Goal: Browse casually: Explore the website without a specific task or goal

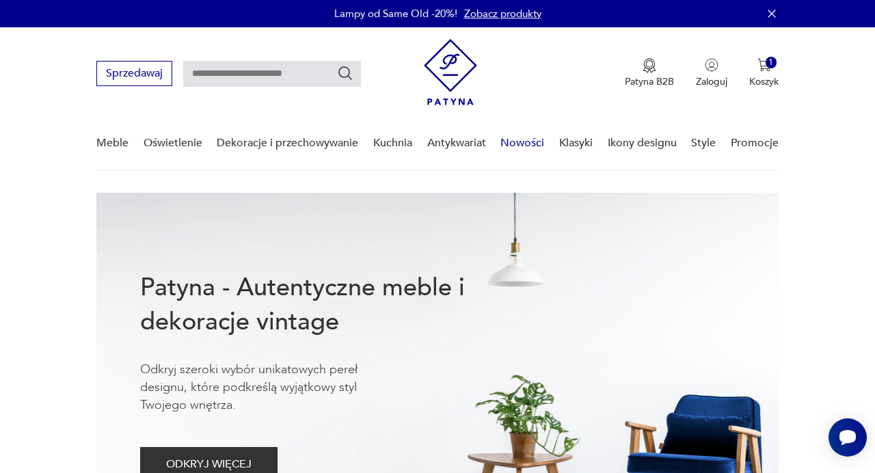
click at [536, 143] on link "Nowości" at bounding box center [522, 143] width 44 height 53
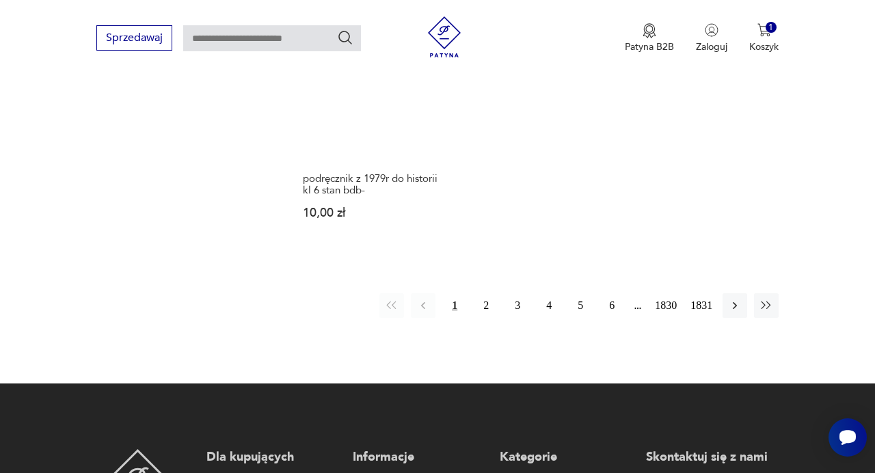
scroll to position [1753, 0]
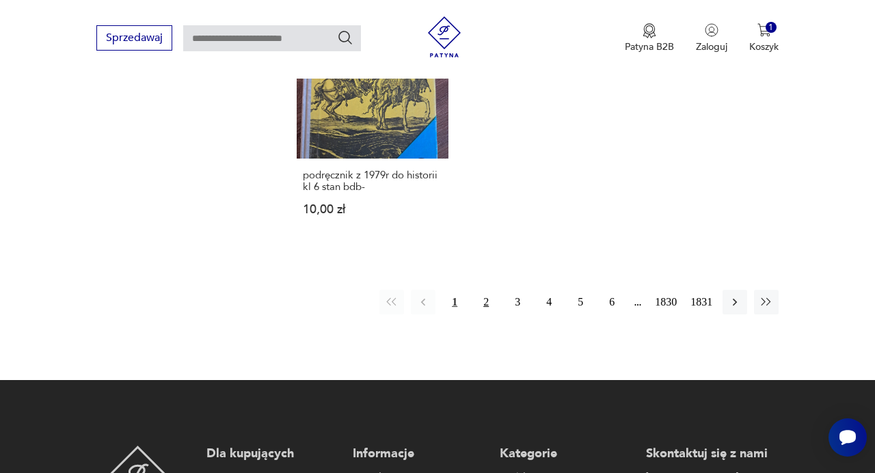
click at [485, 310] on button "2" at bounding box center [486, 302] width 25 height 25
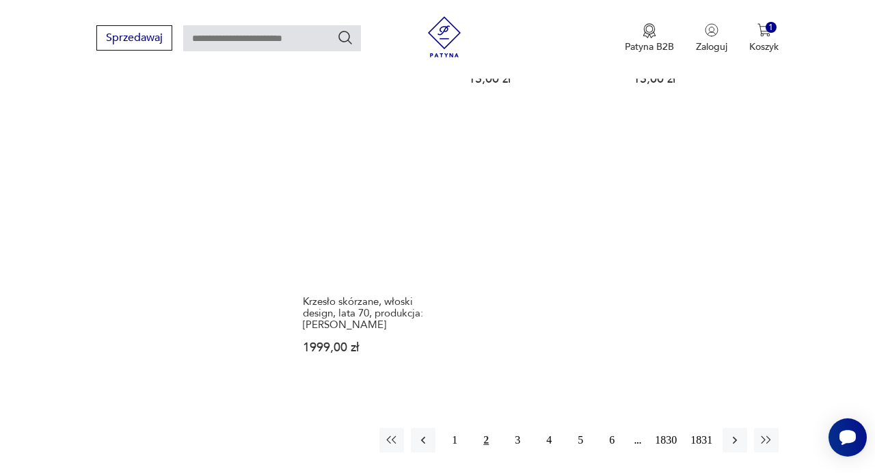
scroll to position [1638, 0]
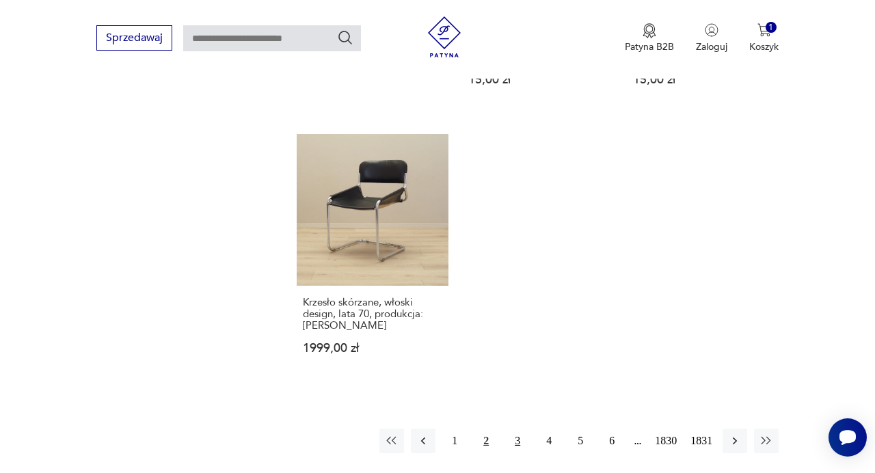
click at [518, 431] on button "3" at bounding box center [517, 441] width 25 height 25
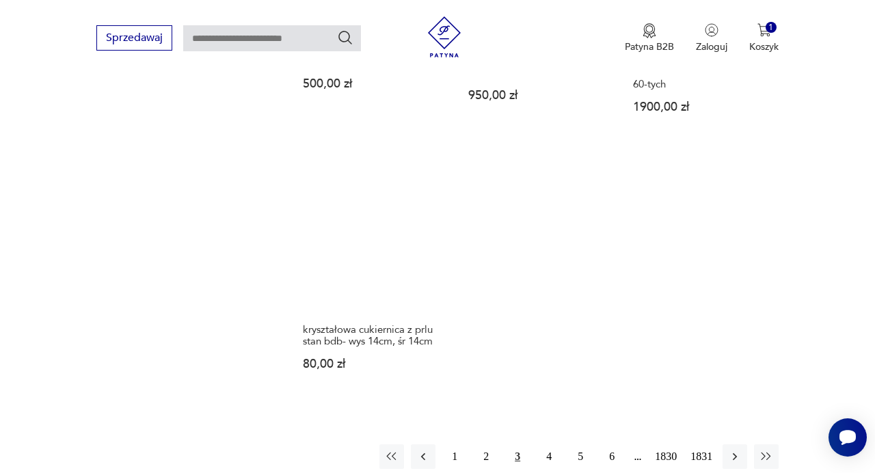
scroll to position [1638, 0]
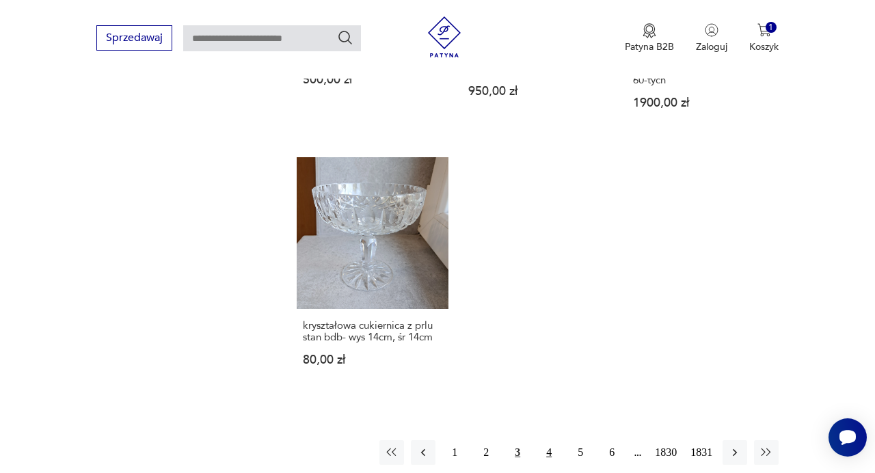
click at [548, 440] on button "4" at bounding box center [549, 452] width 25 height 25
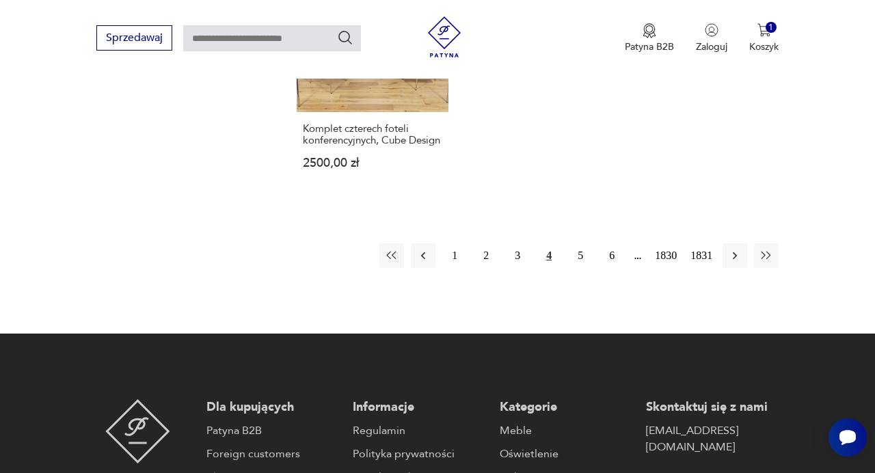
scroll to position [1840, 0]
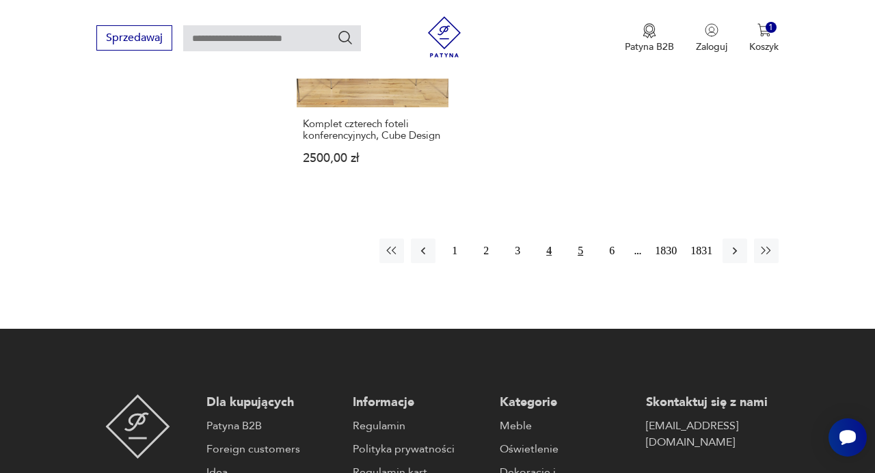
click at [580, 239] on button "5" at bounding box center [580, 251] width 25 height 25
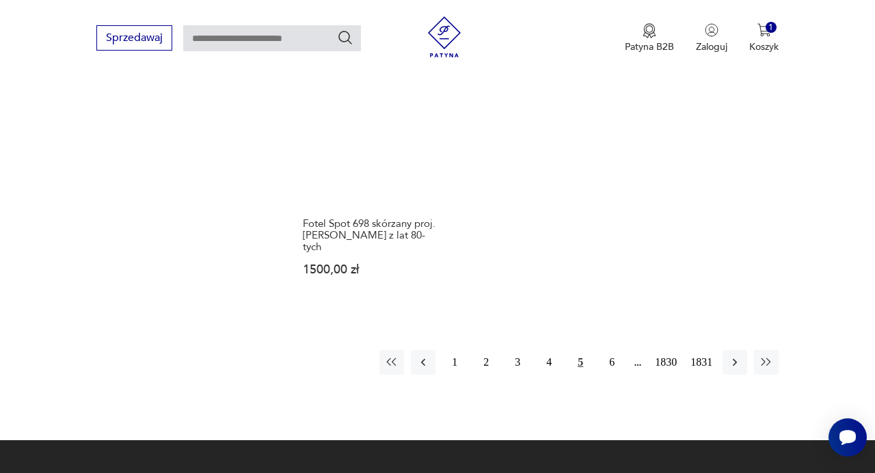
scroll to position [1792, 0]
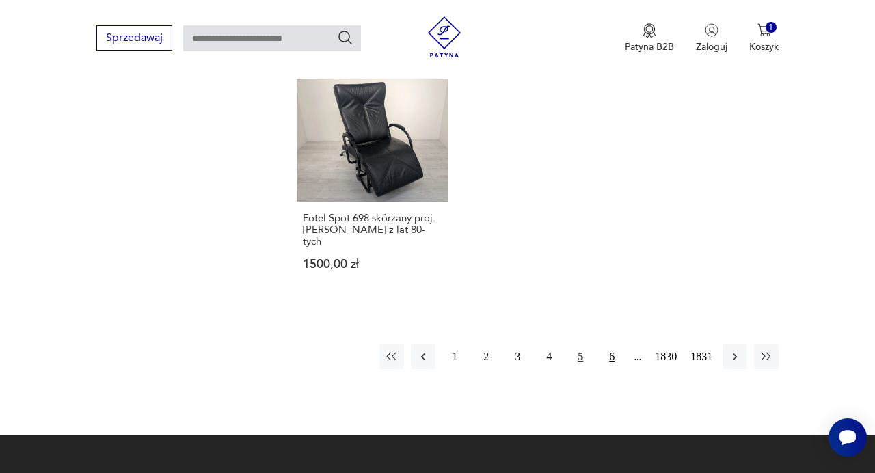
click at [613, 345] on button "6" at bounding box center [612, 357] width 25 height 25
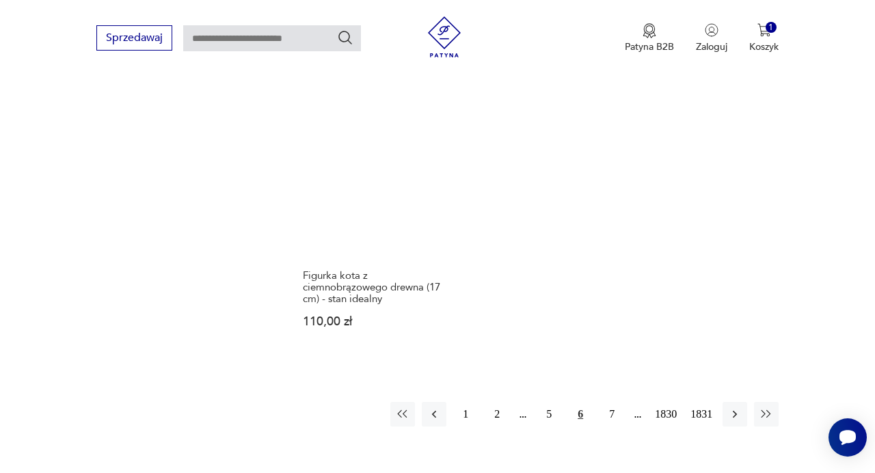
scroll to position [1679, 0]
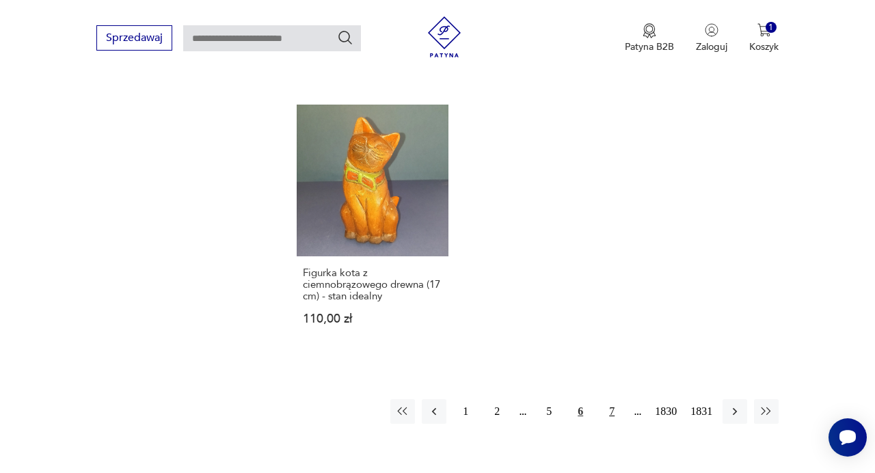
click at [616, 399] on button "7" at bounding box center [612, 411] width 25 height 25
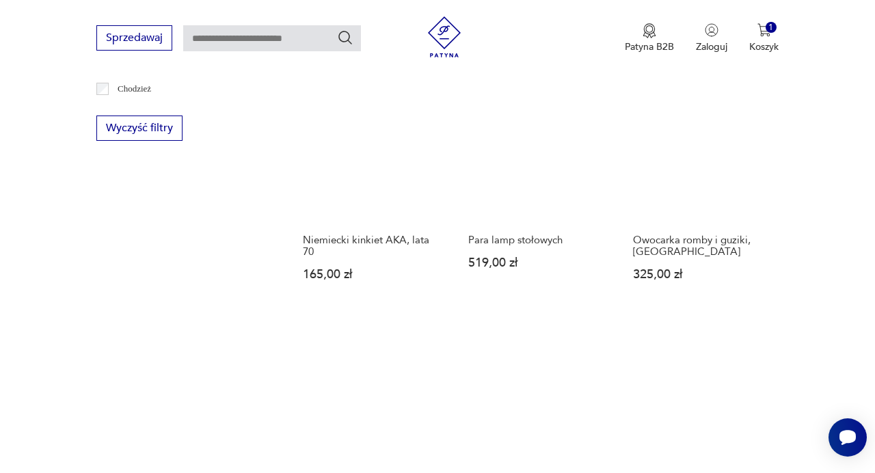
scroll to position [906, 0]
